Goal: Information Seeking & Learning: Learn about a topic

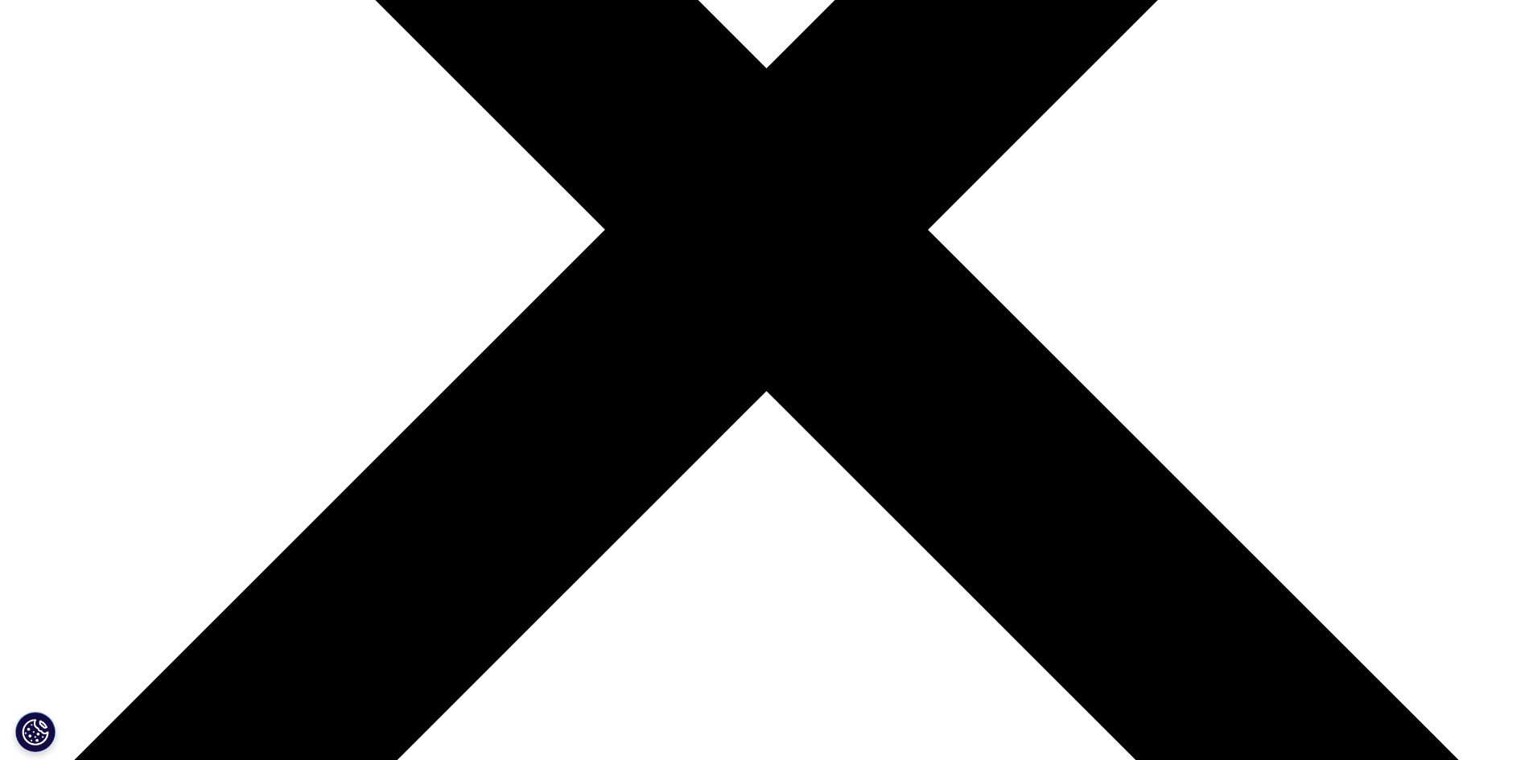
scroll to position [563, 0]
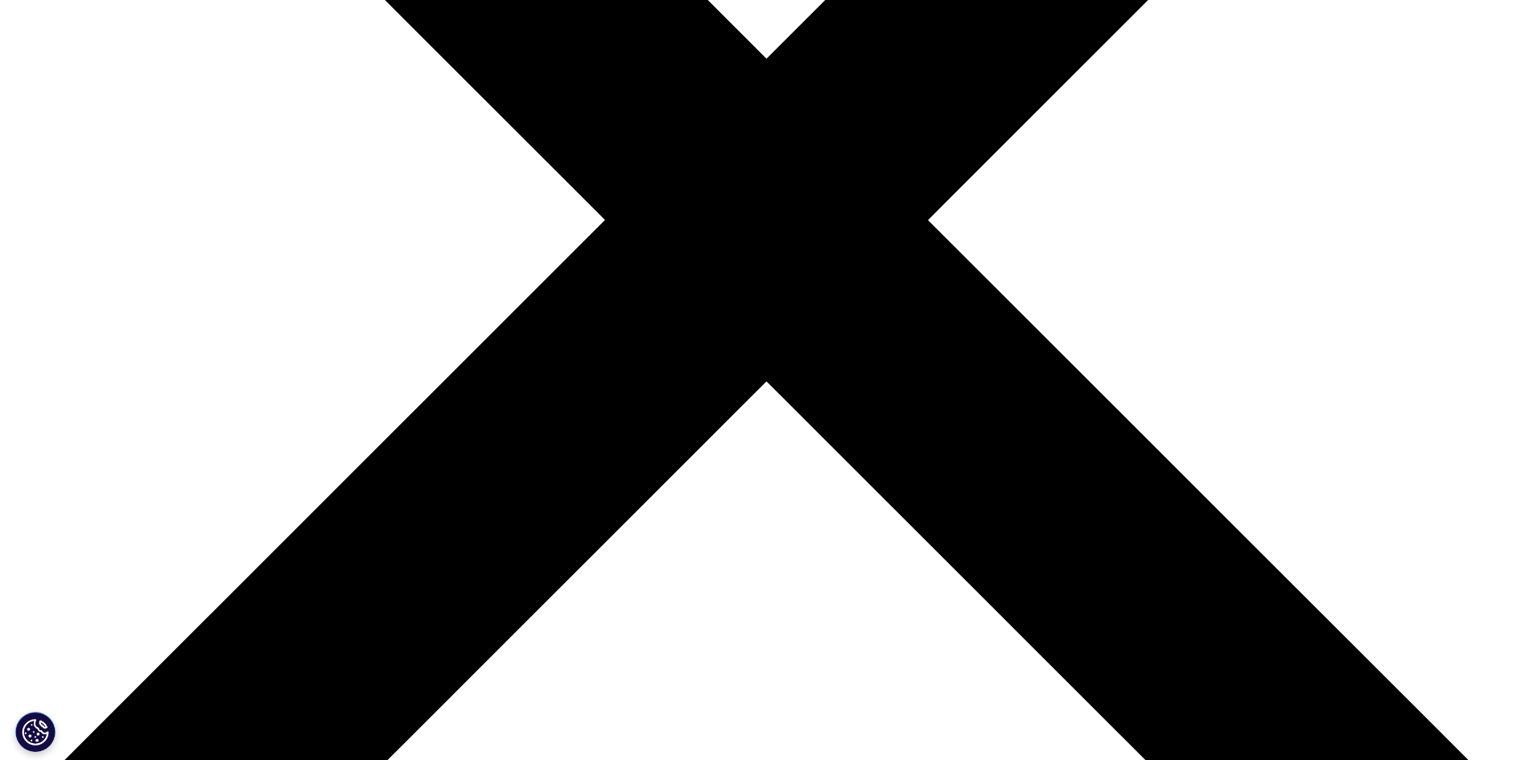
drag, startPoint x: 733, startPoint y: 494, endPoint x: 900, endPoint y: 513, distance: 168.5
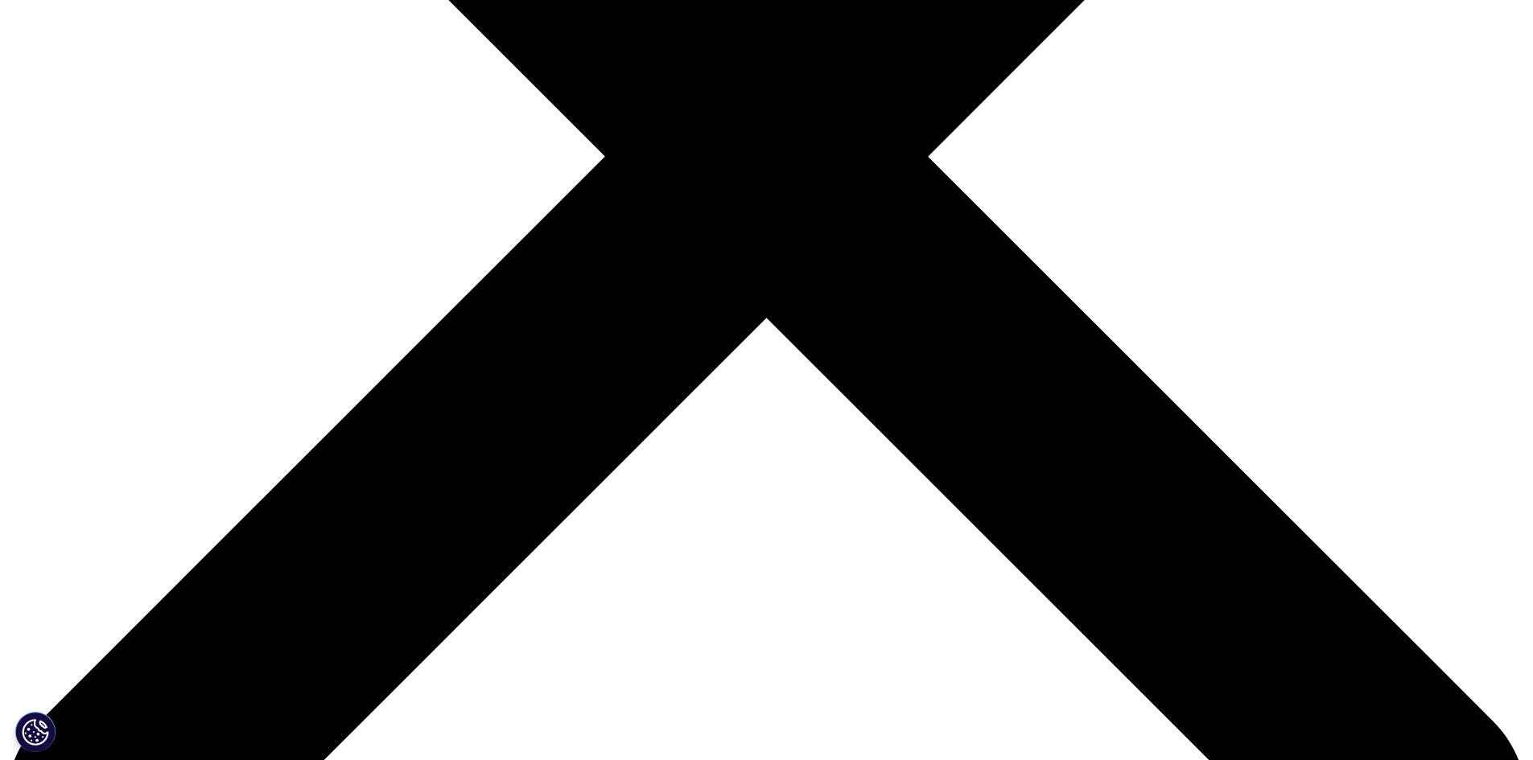
scroll to position [724, 0]
